Goal: Check status: Check status

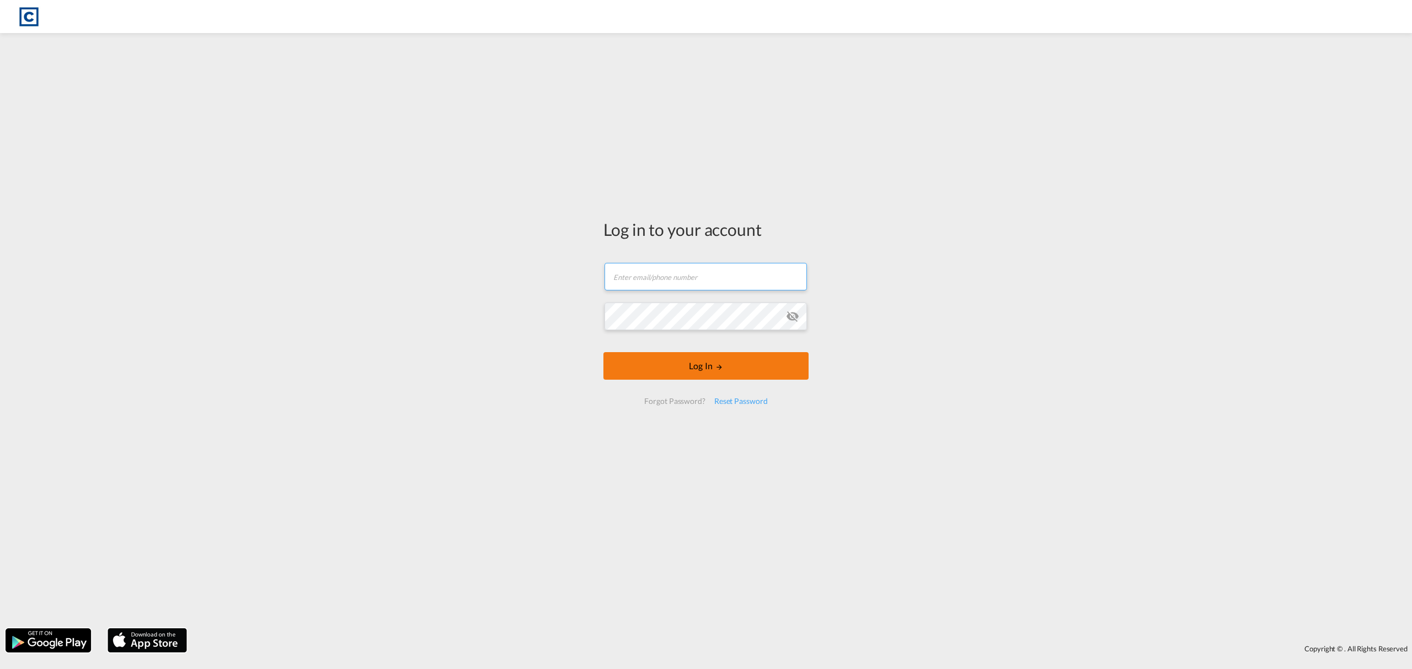
type input "[EMAIL_ADDRESS][DOMAIN_NAME]"
click at [694, 366] on button "Log In" at bounding box center [705, 366] width 205 height 28
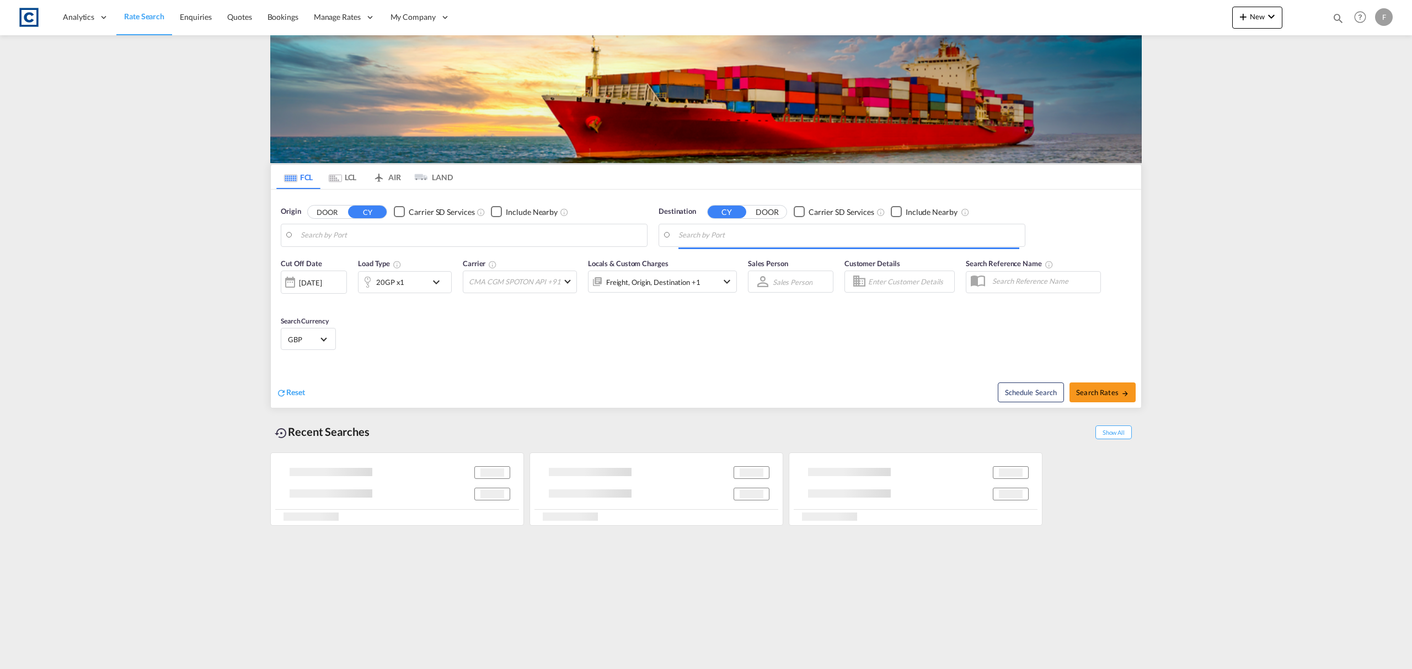
type input "GB-RM1, Havering"
type input "Ajman, AEAJM"
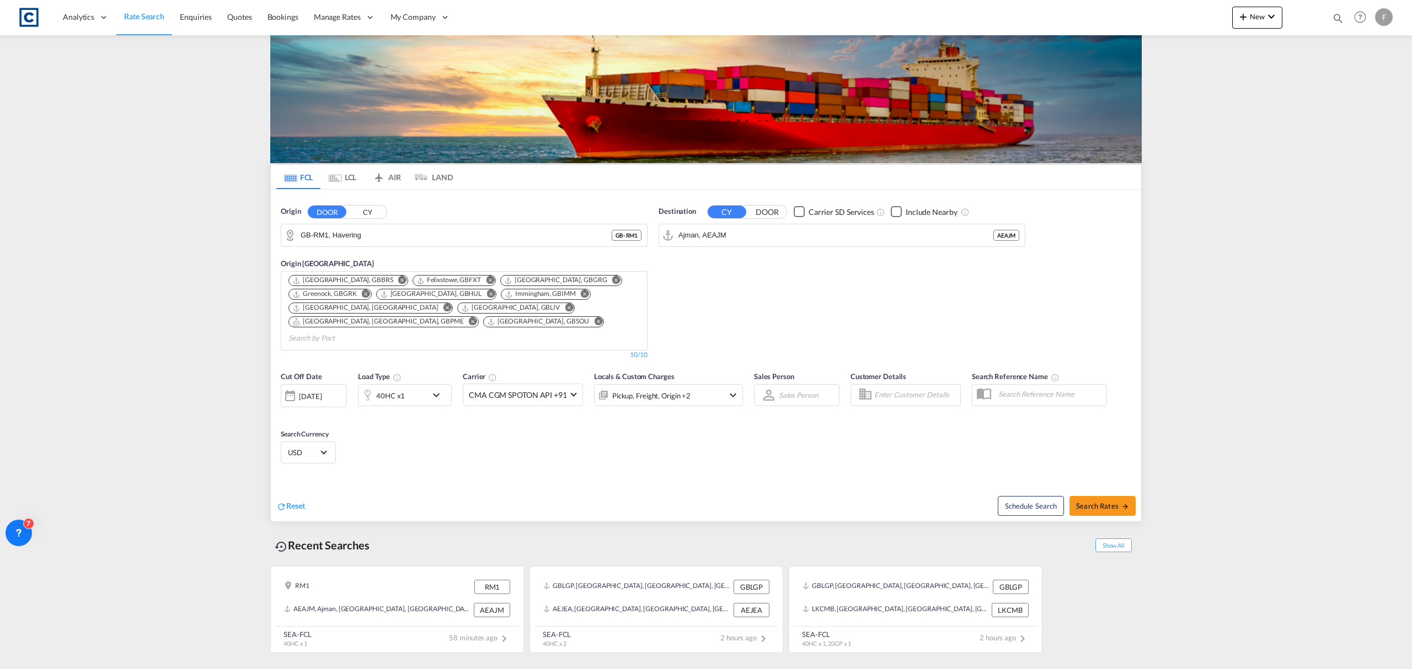
click at [1334, 20] on md-icon "icon-magnify" at bounding box center [1338, 18] width 12 height 12
click at [1167, 16] on select "Bookings Quotes Enquiries" at bounding box center [1162, 18] width 52 height 20
select select "Quotes"
click at [1136, 8] on select "Bookings Quotes Enquiries" at bounding box center [1162, 18] width 52 height 20
drag, startPoint x: 1223, startPoint y: 25, endPoint x: 1238, endPoint y: 25, distance: 15.5
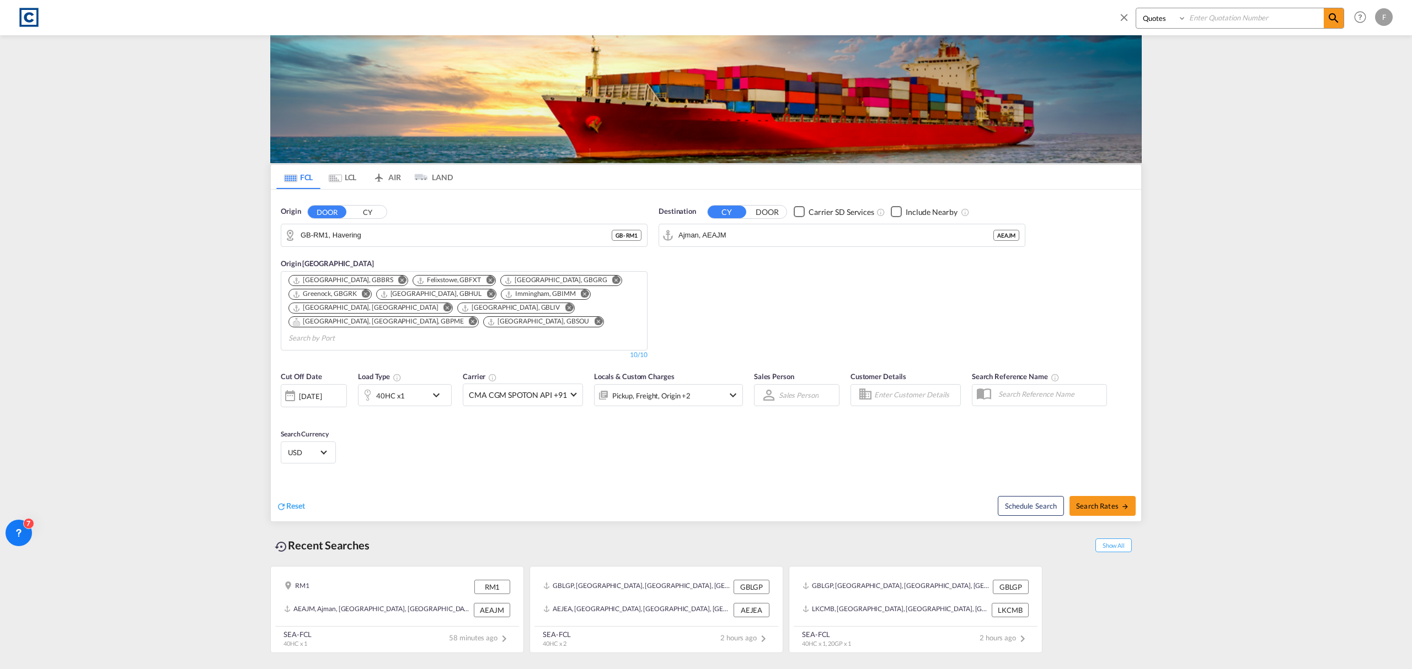
click at [1223, 25] on input at bounding box center [1254, 17] width 137 height 19
paste input "CAD000009200"
type input "CAD000009200"
click at [1331, 23] on md-icon "icon-magnify" at bounding box center [1333, 18] width 13 height 13
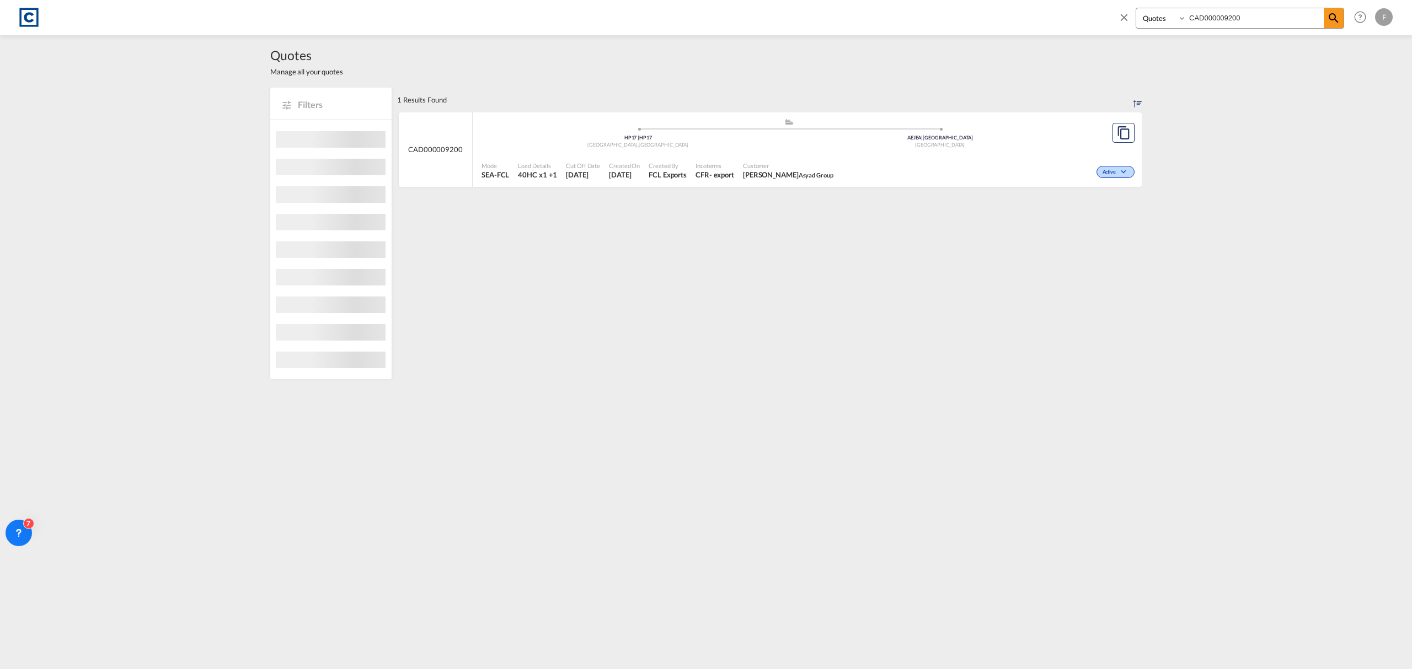
click at [1108, 170] on span "Active" at bounding box center [1110, 173] width 16 height 8
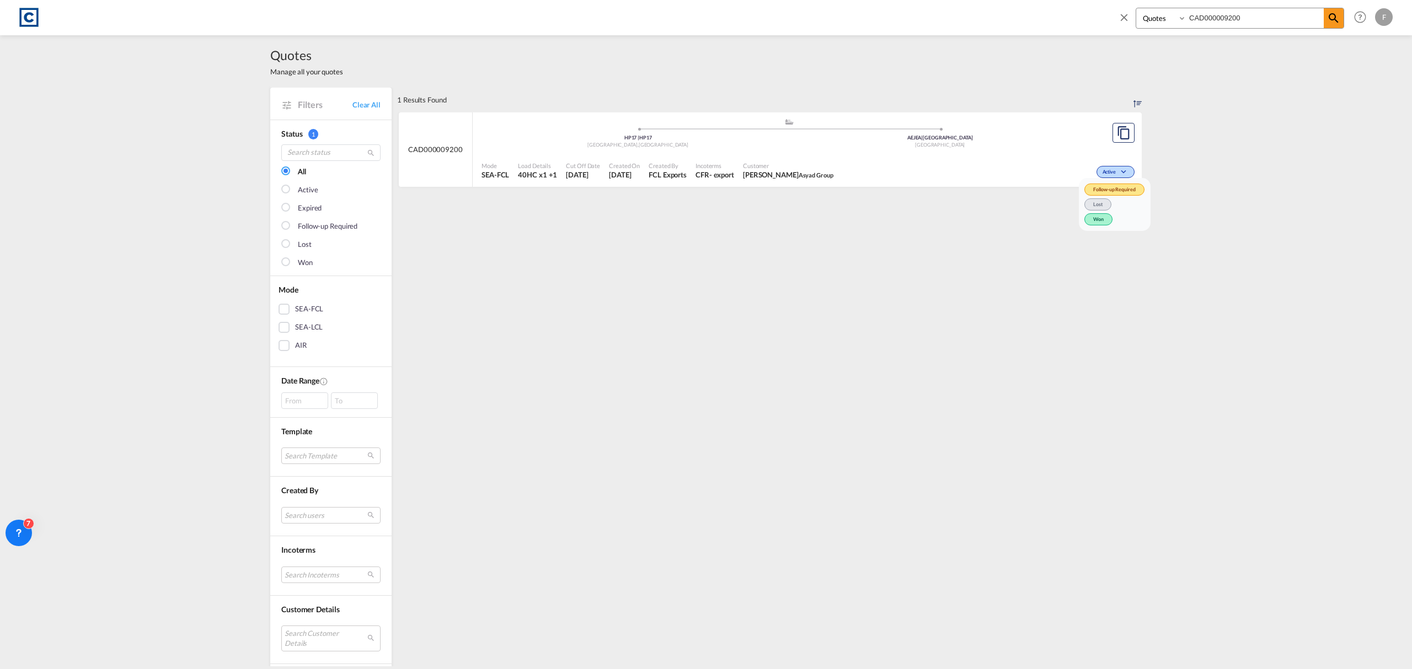
click at [1100, 217] on span "Won" at bounding box center [1098, 219] width 28 height 12
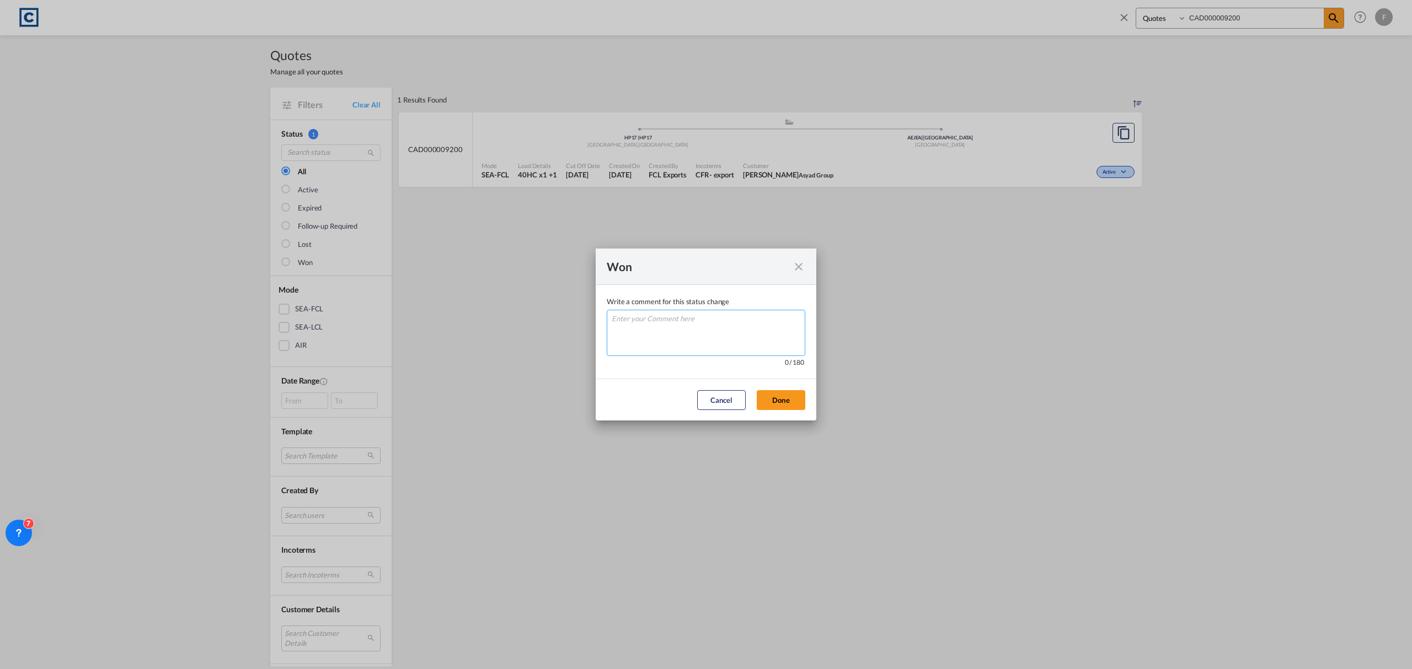
click at [690, 345] on textarea "Write a comment ..." at bounding box center [706, 333] width 199 height 46
type textarea "W"
click at [795, 397] on button "Done" at bounding box center [781, 400] width 49 height 20
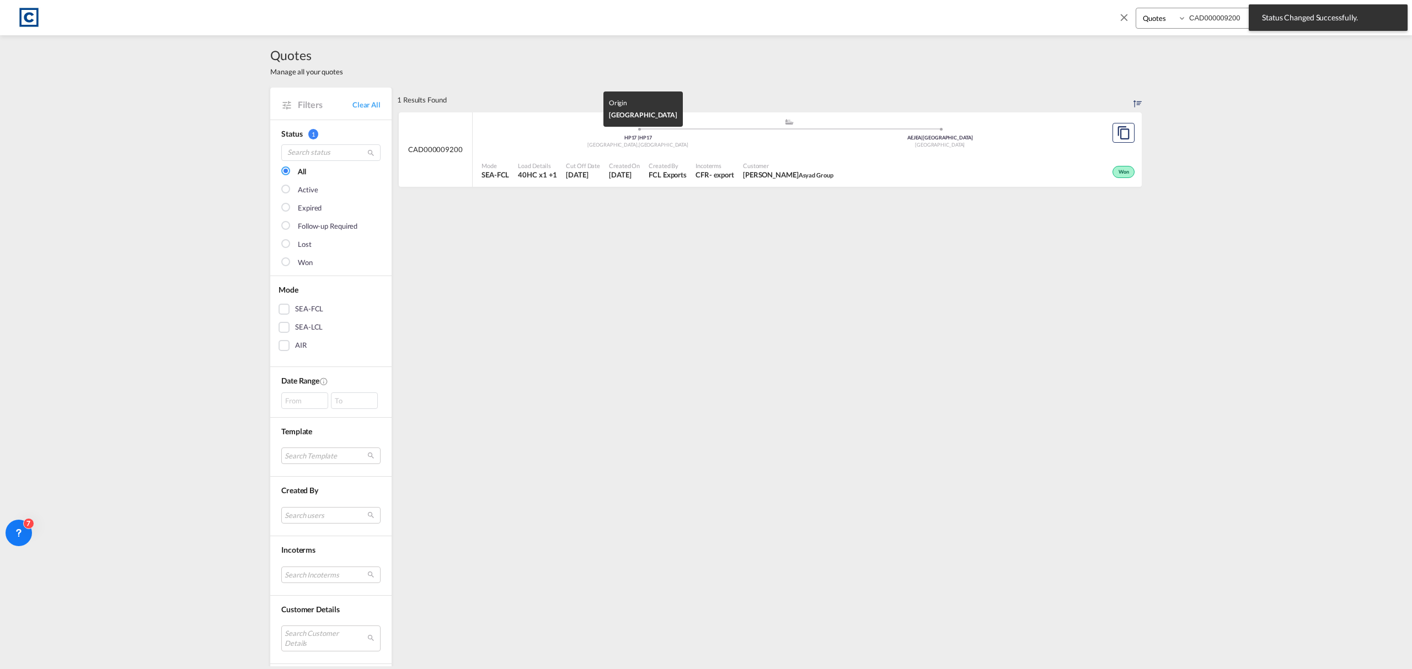
click at [537, 135] on div "HP17 | HP17" at bounding box center [638, 138] width 302 height 7
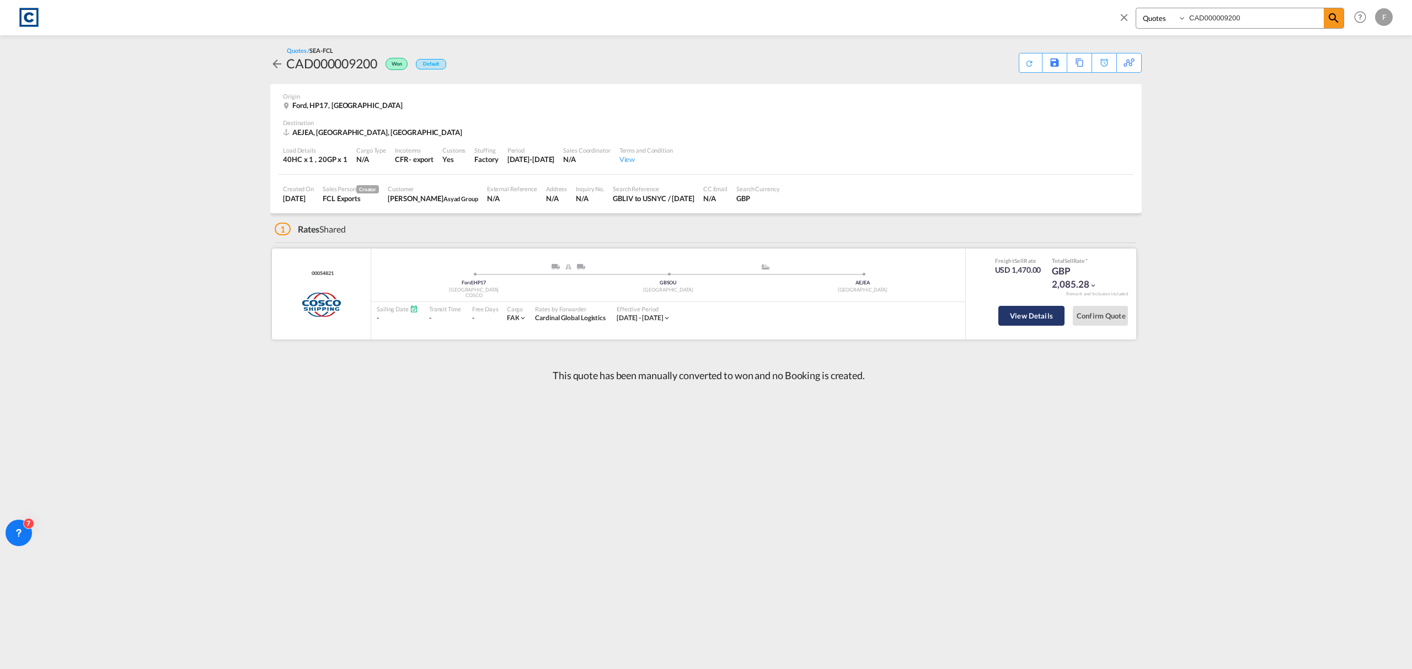
click at [1038, 321] on button "View Details" at bounding box center [1031, 316] width 66 height 20
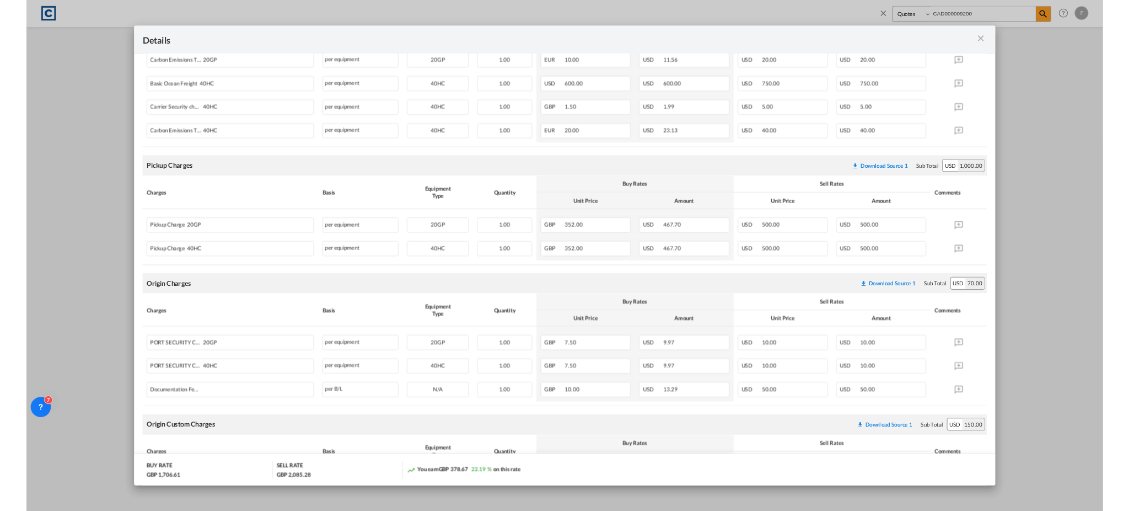
scroll to position [523, 0]
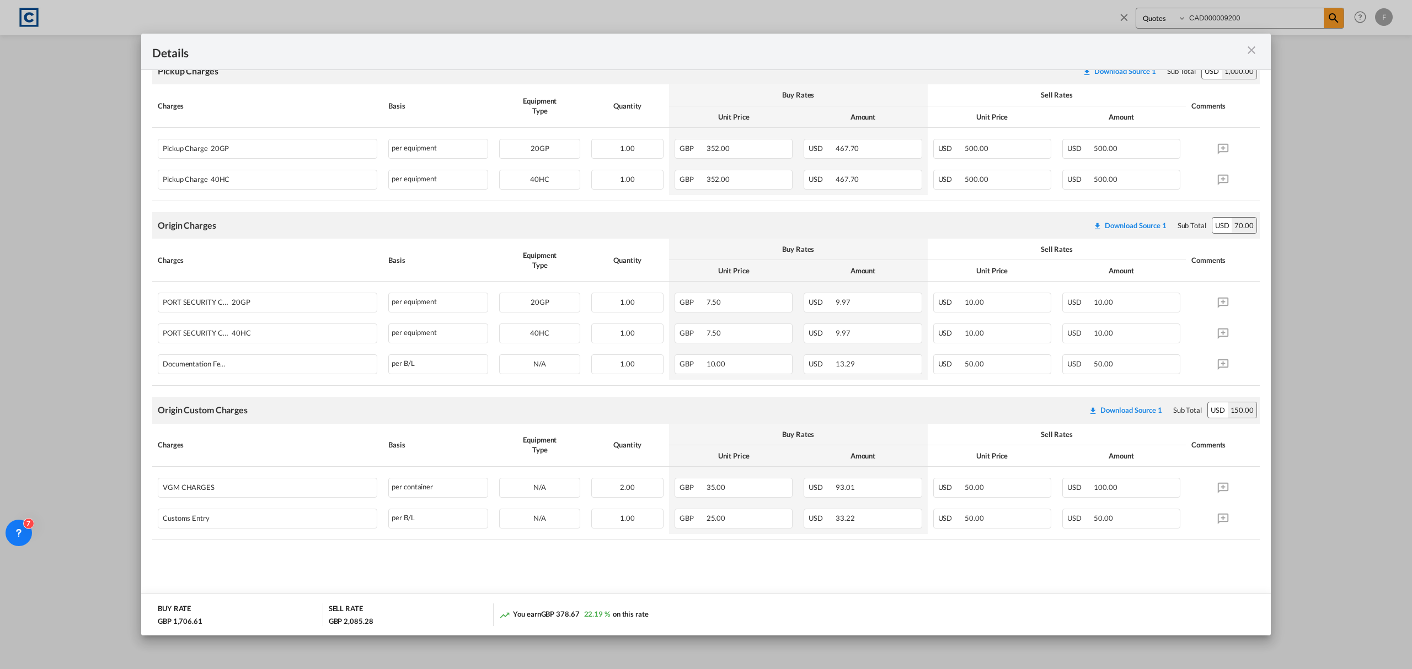
click at [1246, 57] on div "Pickup Door ..." at bounding box center [1204, 52] width 111 height 14
click at [1247, 47] on md-icon "icon-close m-3 fg-AAA8AD cursor" at bounding box center [1251, 50] width 13 height 13
